Goal: Find specific page/section: Find specific page/section

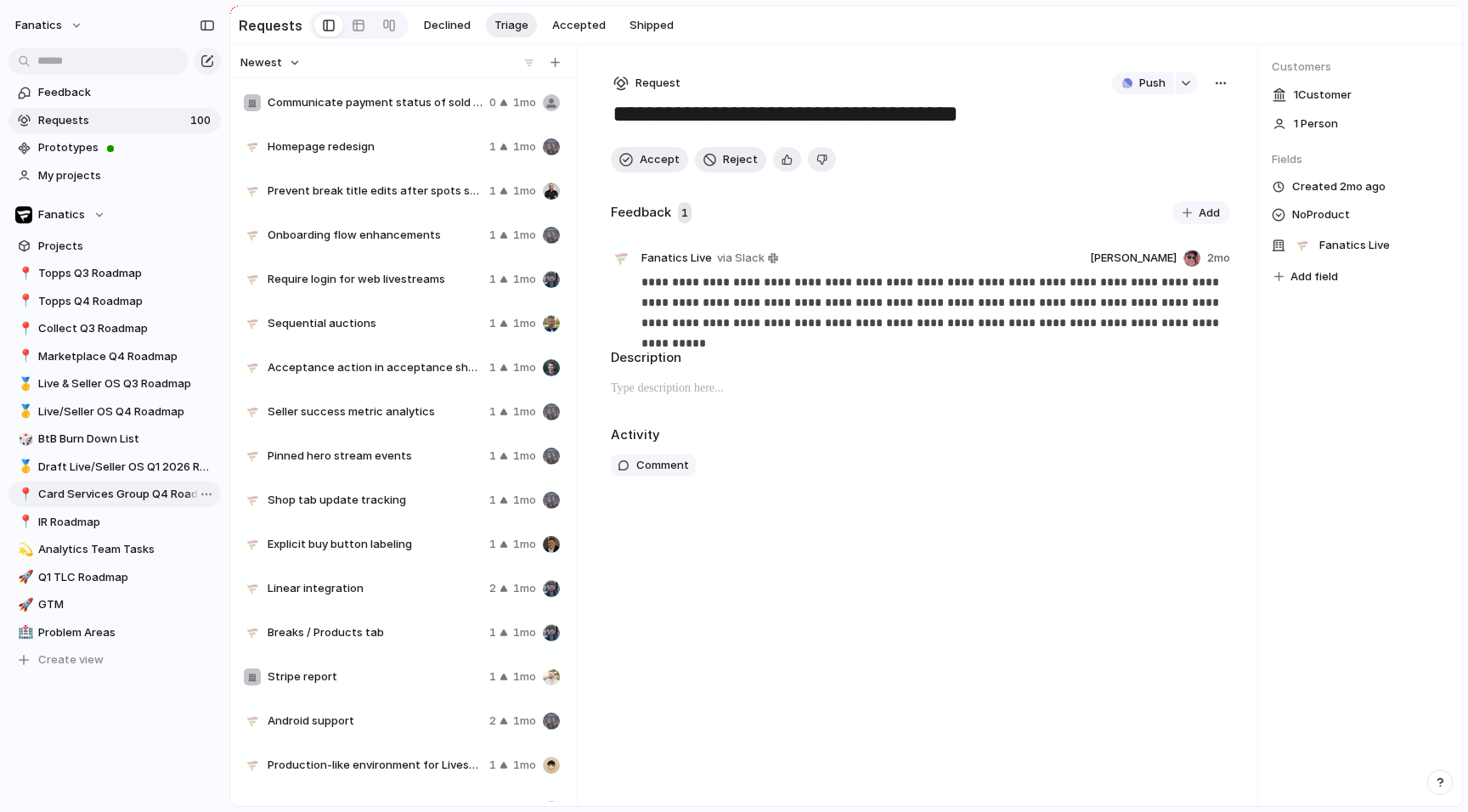
click at [132, 491] on span "Card Services Group Q4 Roadmap" at bounding box center [126, 495] width 177 height 17
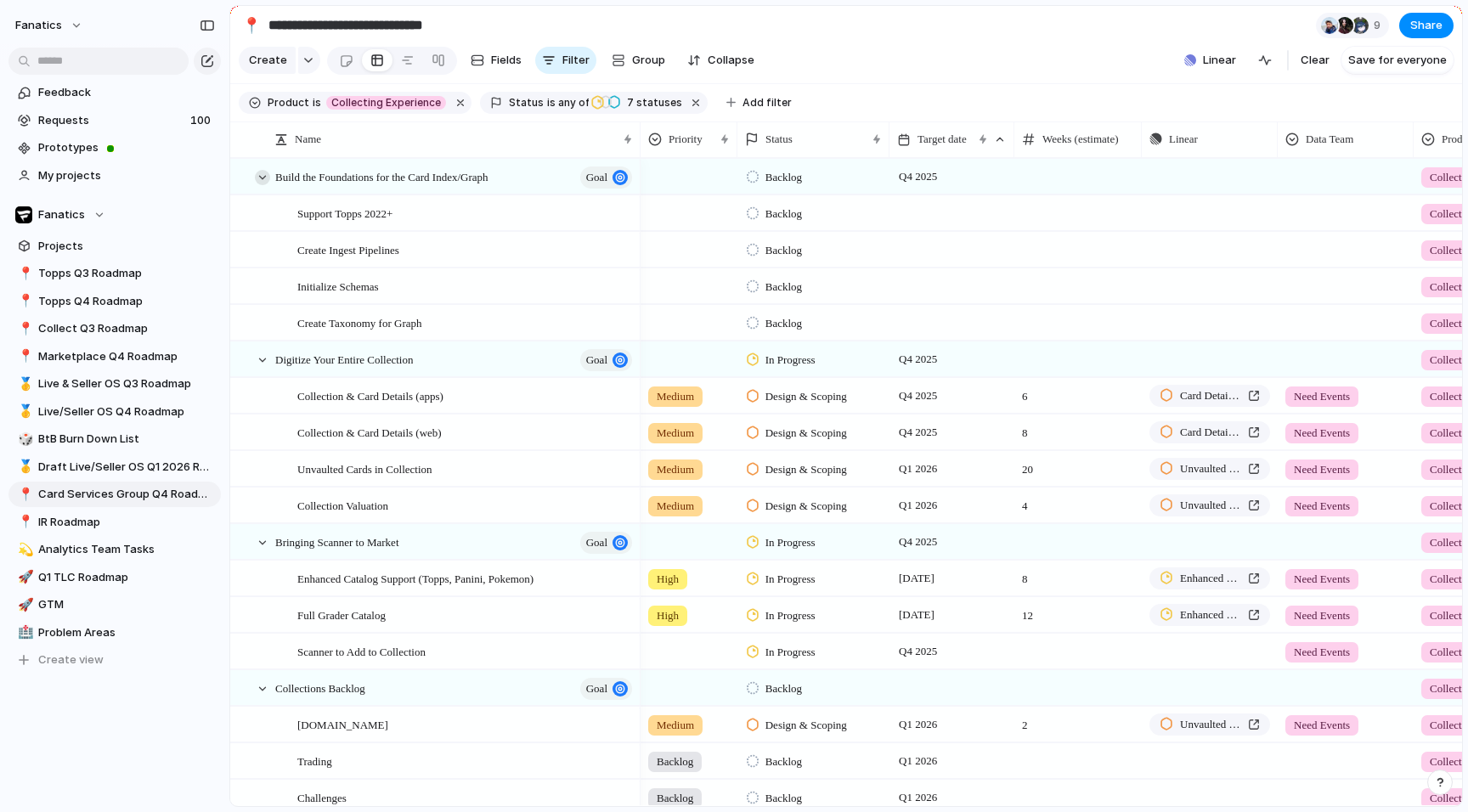
click at [258, 179] on div at bounding box center [262, 177] width 16 height 16
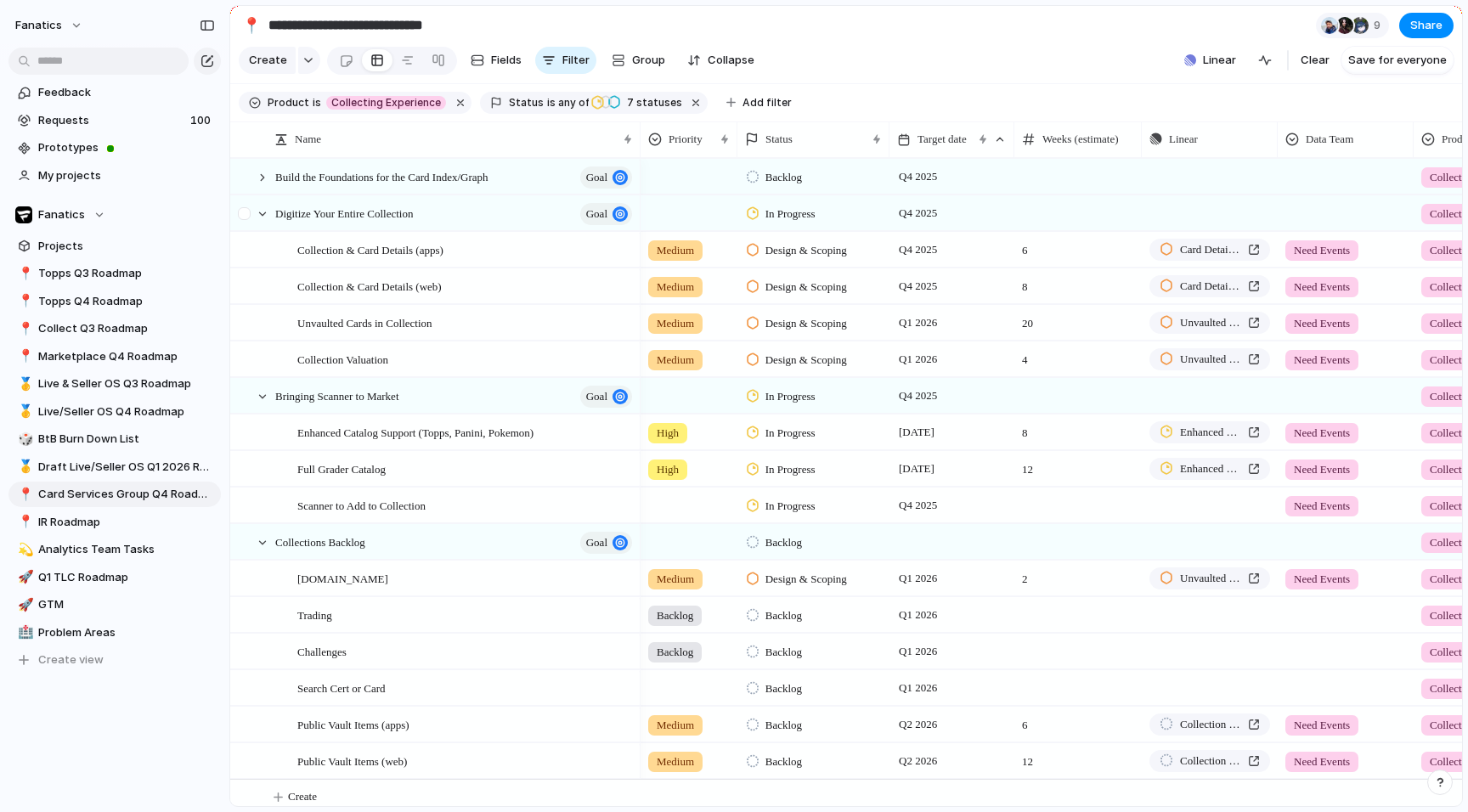
click at [256, 208] on div at bounding box center [245, 220] width 30 height 46
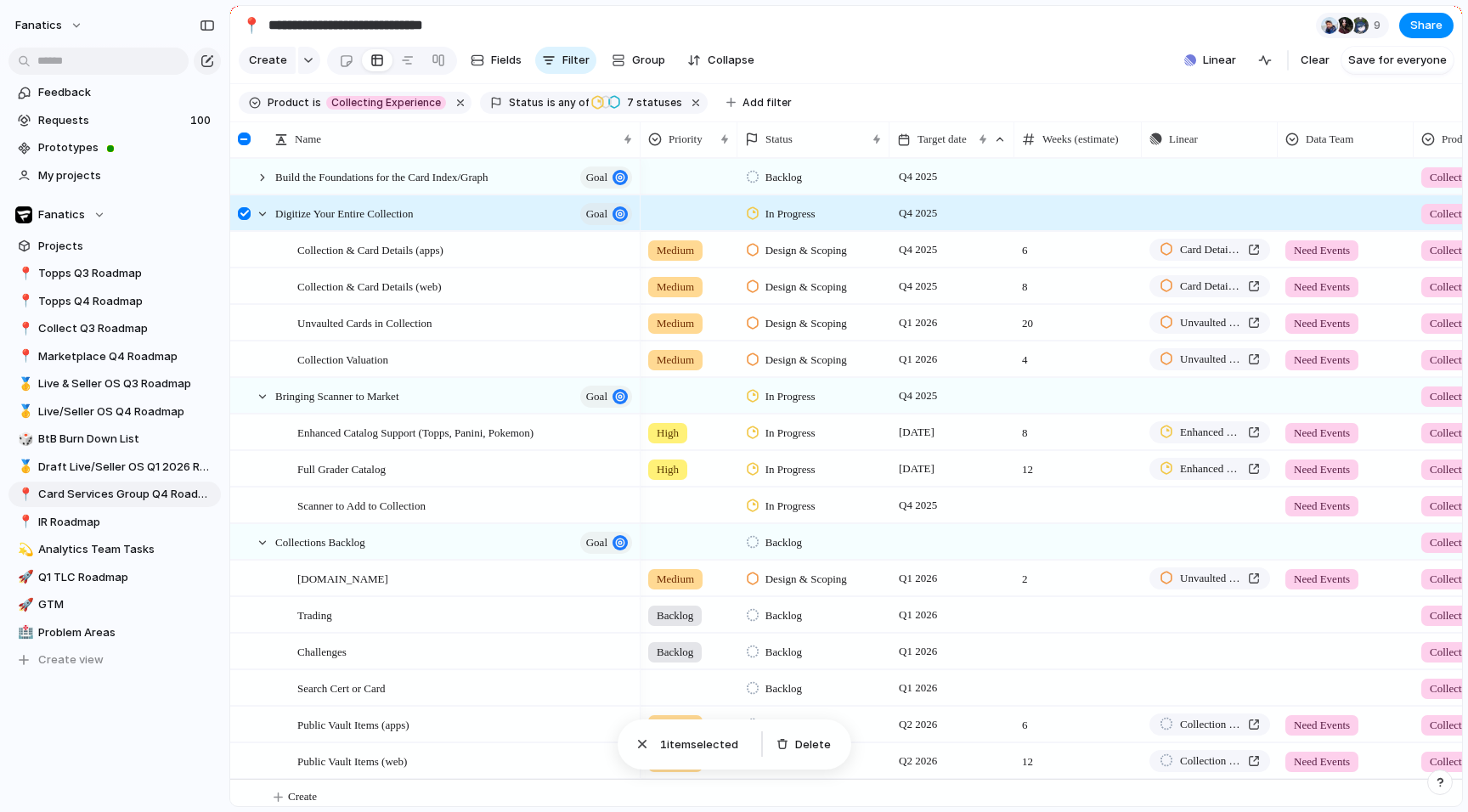
click at [247, 212] on div at bounding box center [245, 214] width 13 height 13
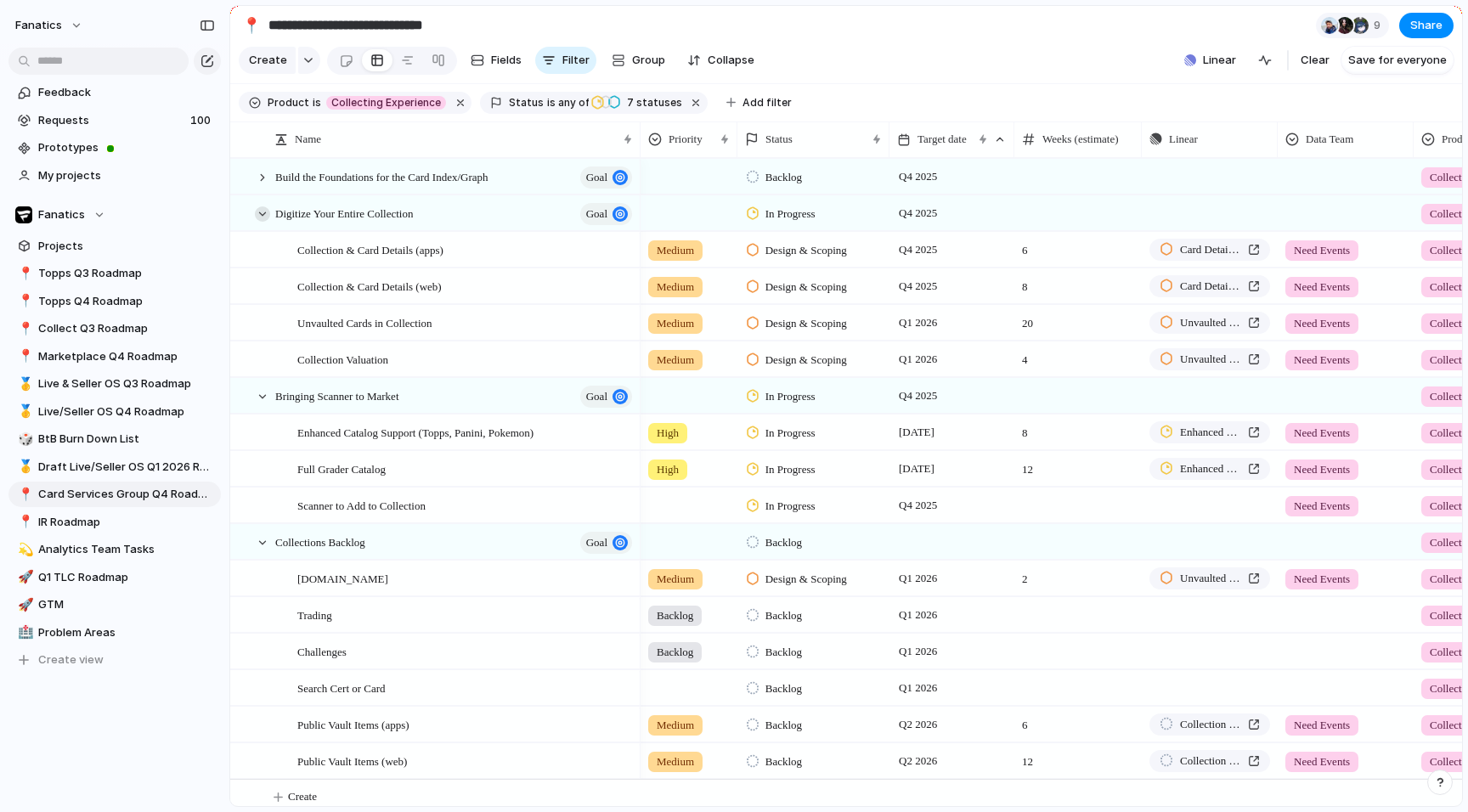
click at [257, 212] on div at bounding box center [262, 214] width 16 height 16
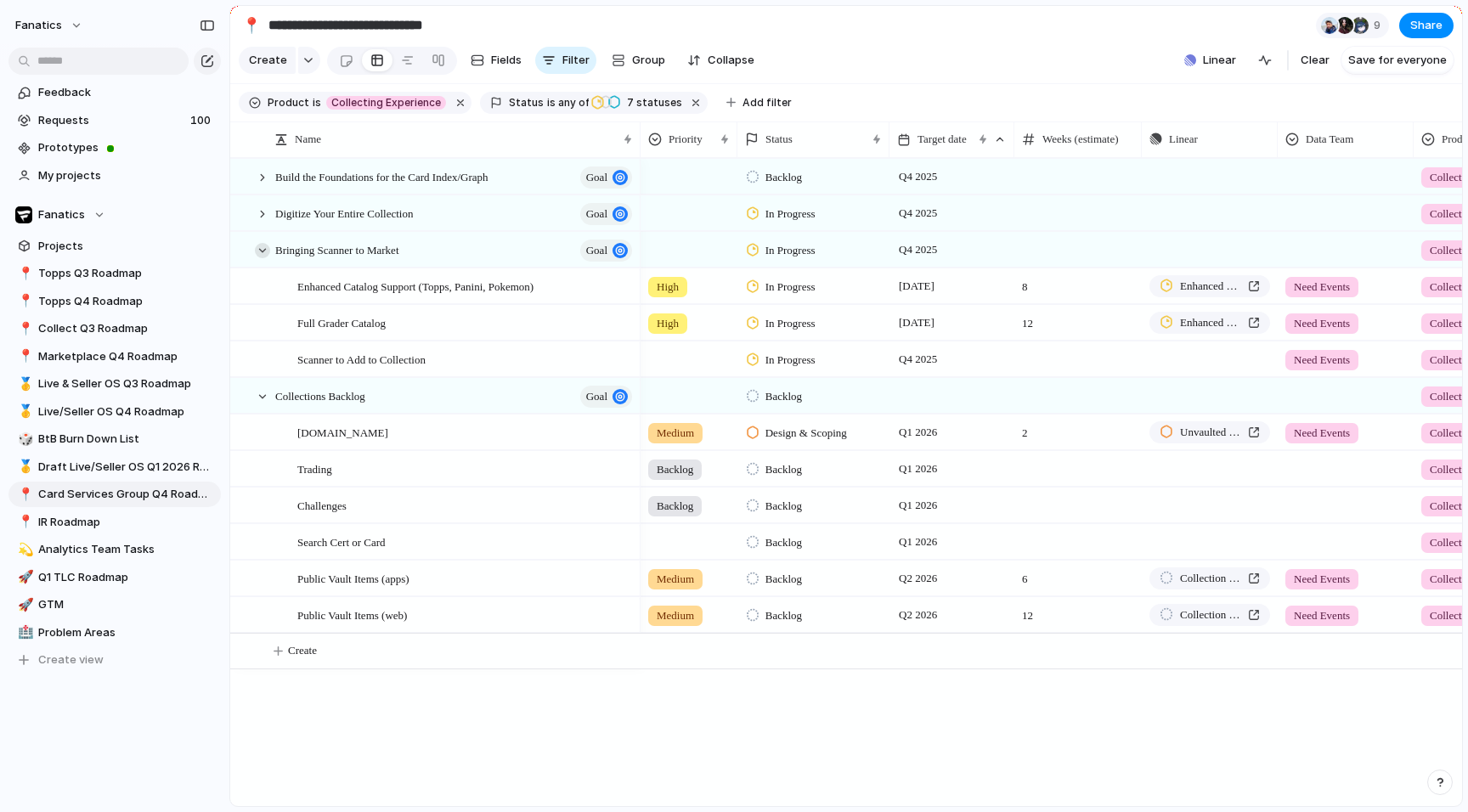
click at [260, 246] on div at bounding box center [262, 250] width 16 height 16
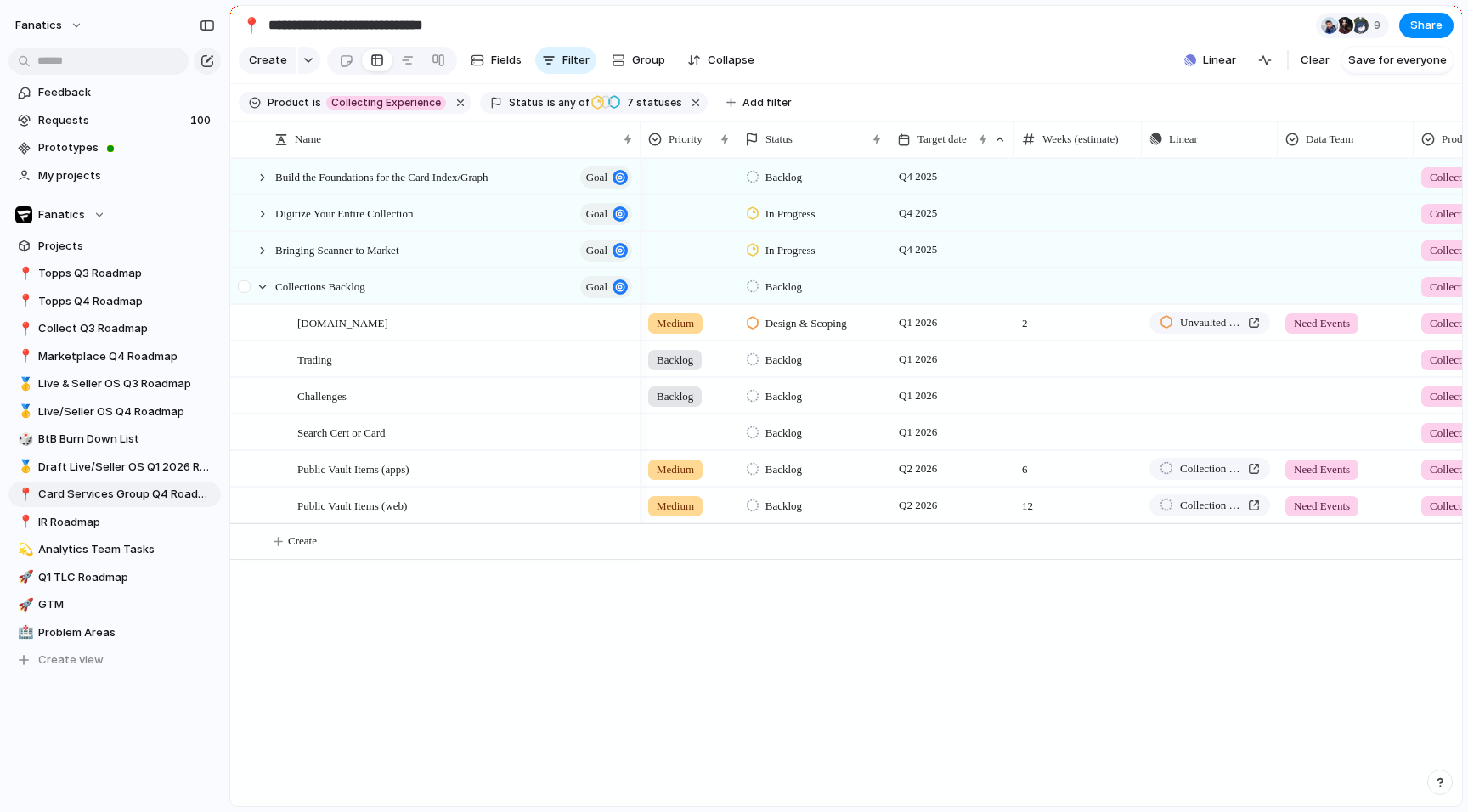
click at [266, 293] on div at bounding box center [254, 287] width 46 height 35
click at [263, 286] on div at bounding box center [262, 287] width 16 height 16
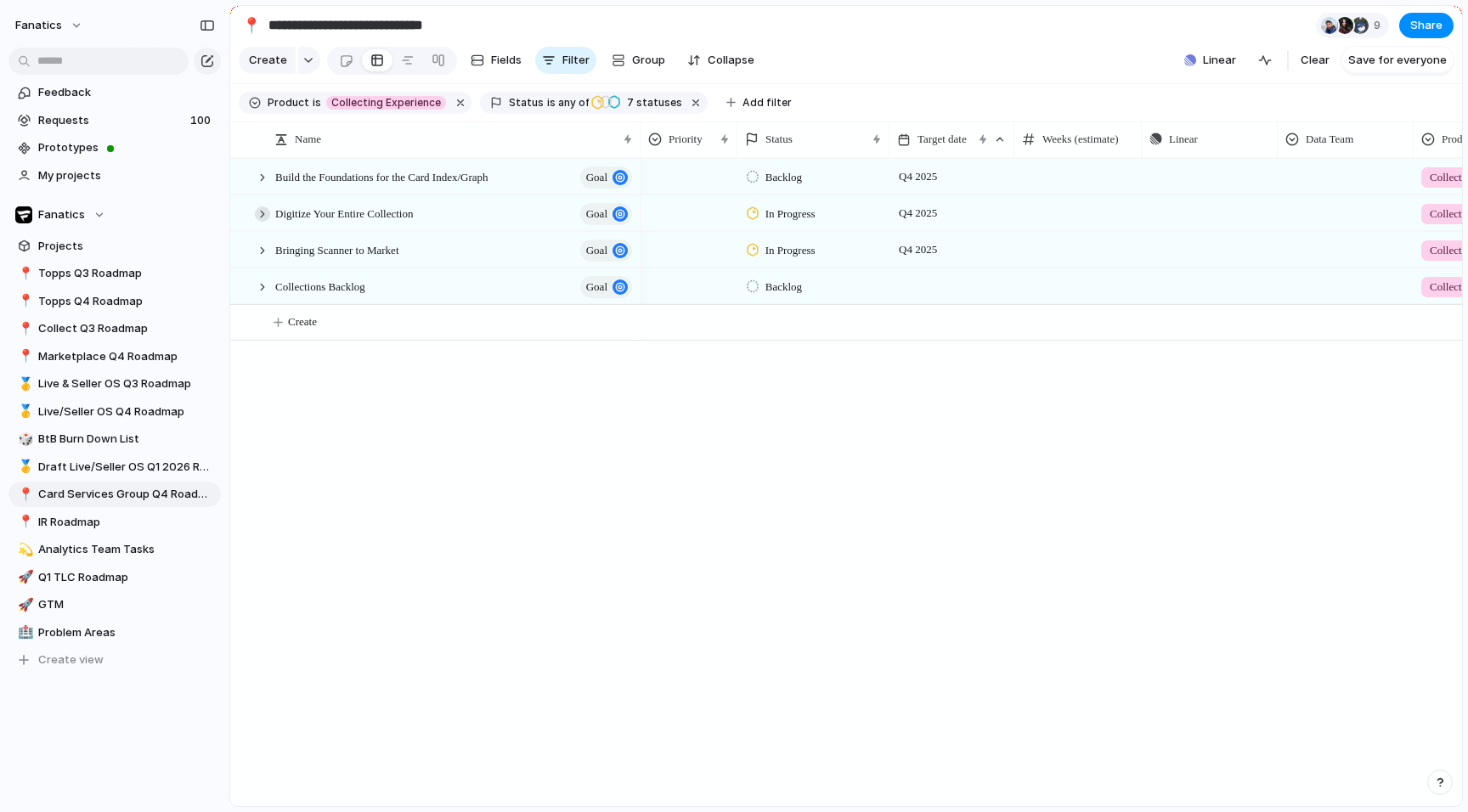
click at [263, 212] on div at bounding box center [262, 214] width 16 height 16
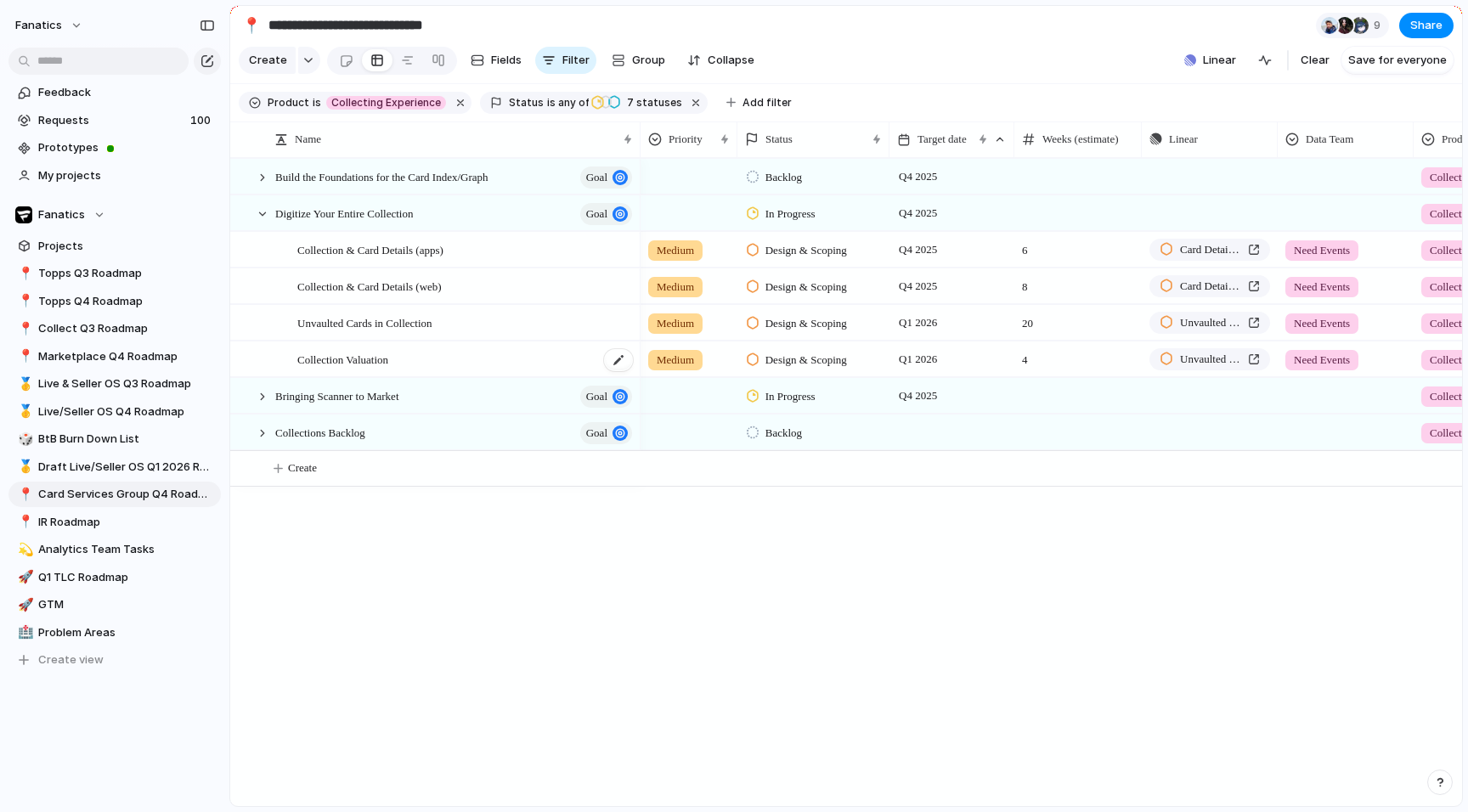
click at [386, 358] on span "Collection Valuation" at bounding box center [342, 358] width 91 height 19
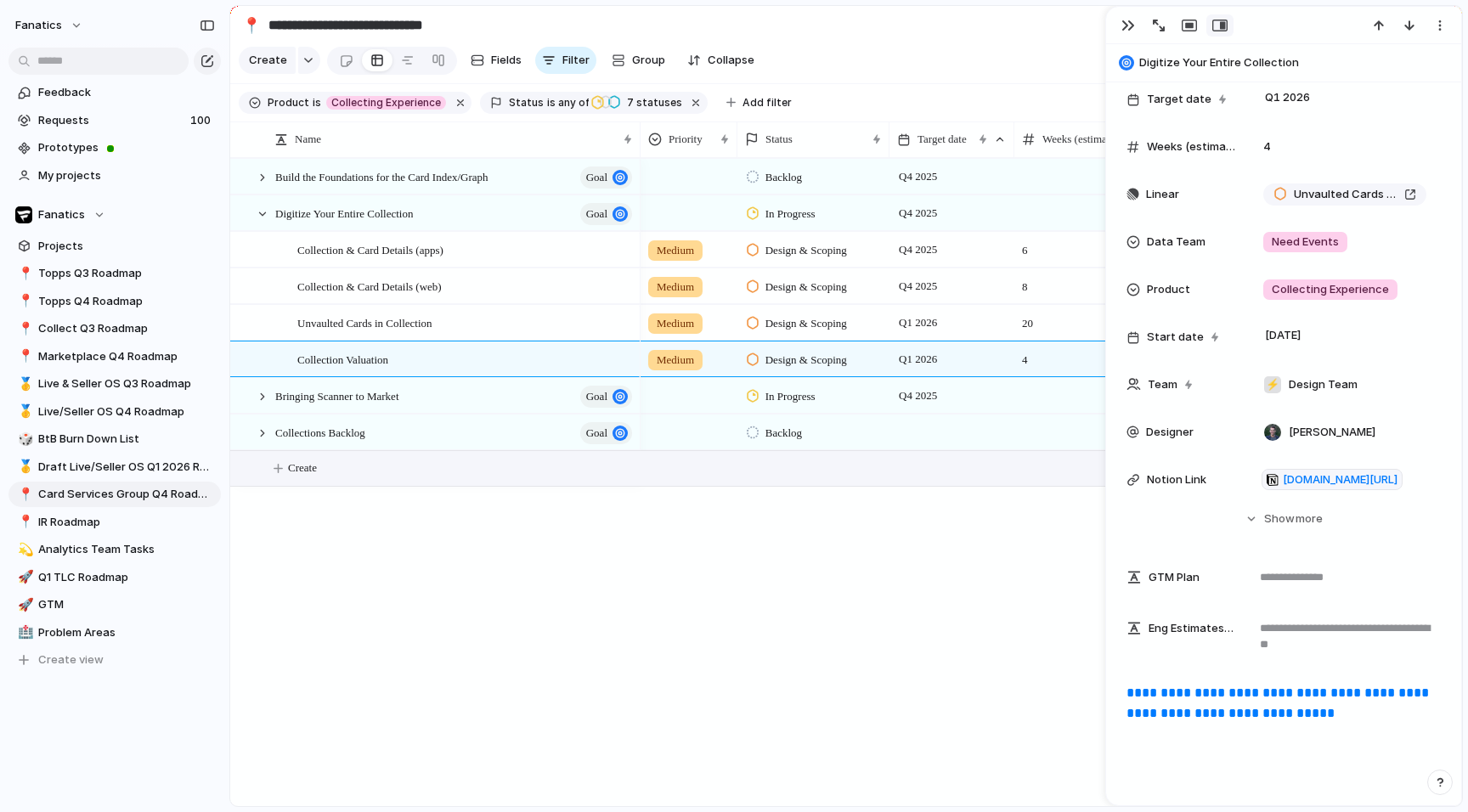
scroll to position [202, 0]
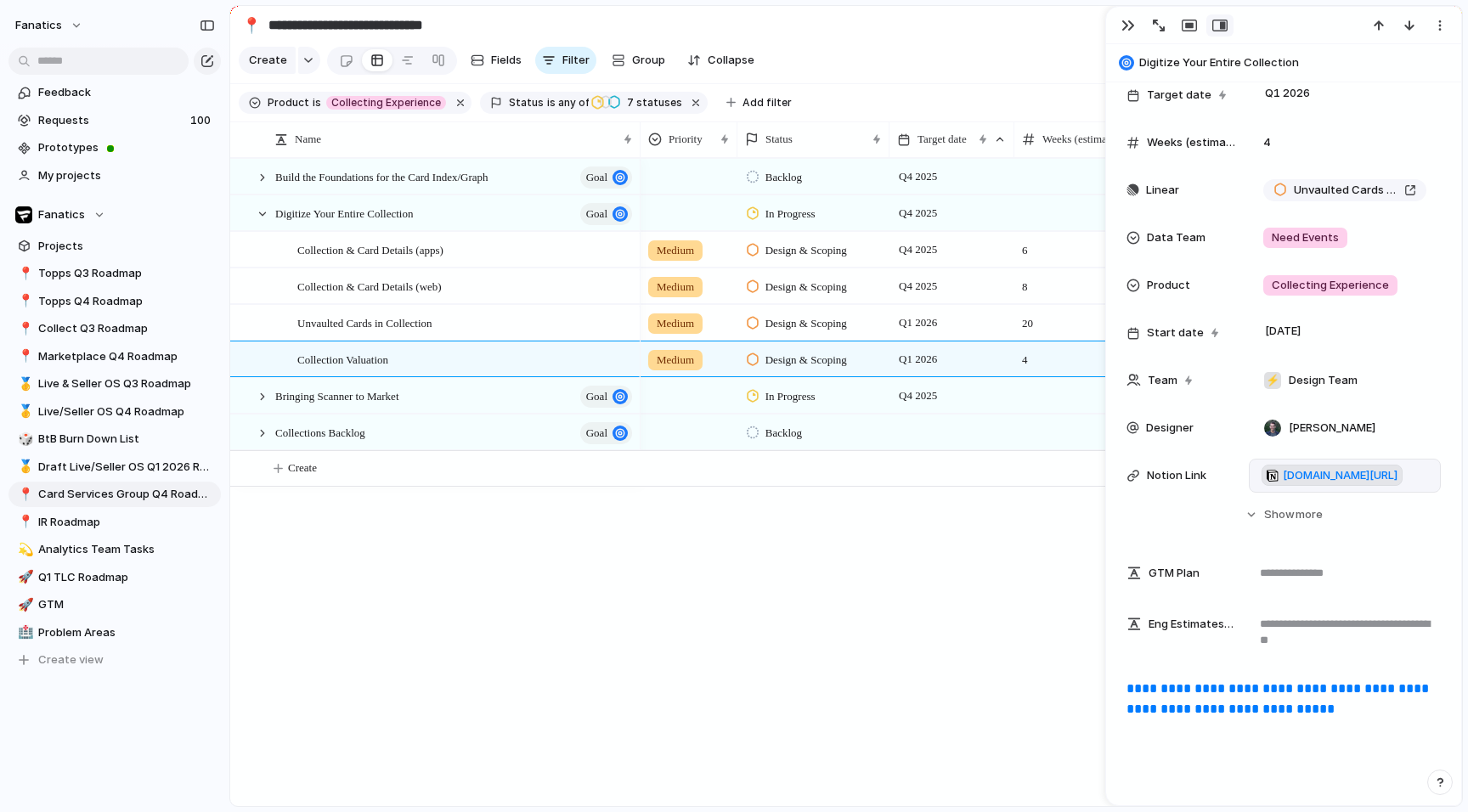
click at [1334, 474] on span "[DOMAIN_NAME][URL]" at bounding box center [1341, 476] width 114 height 17
